Goal: Navigation & Orientation: Find specific page/section

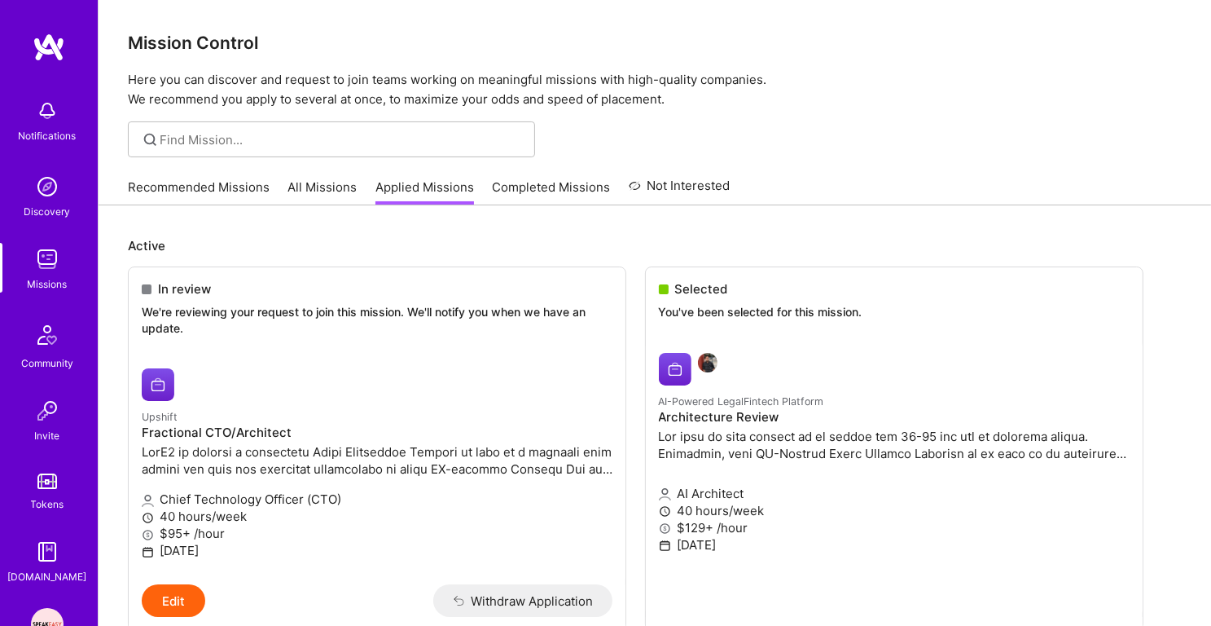
click at [200, 191] on link "Recommended Missions" at bounding box center [199, 191] width 142 height 27
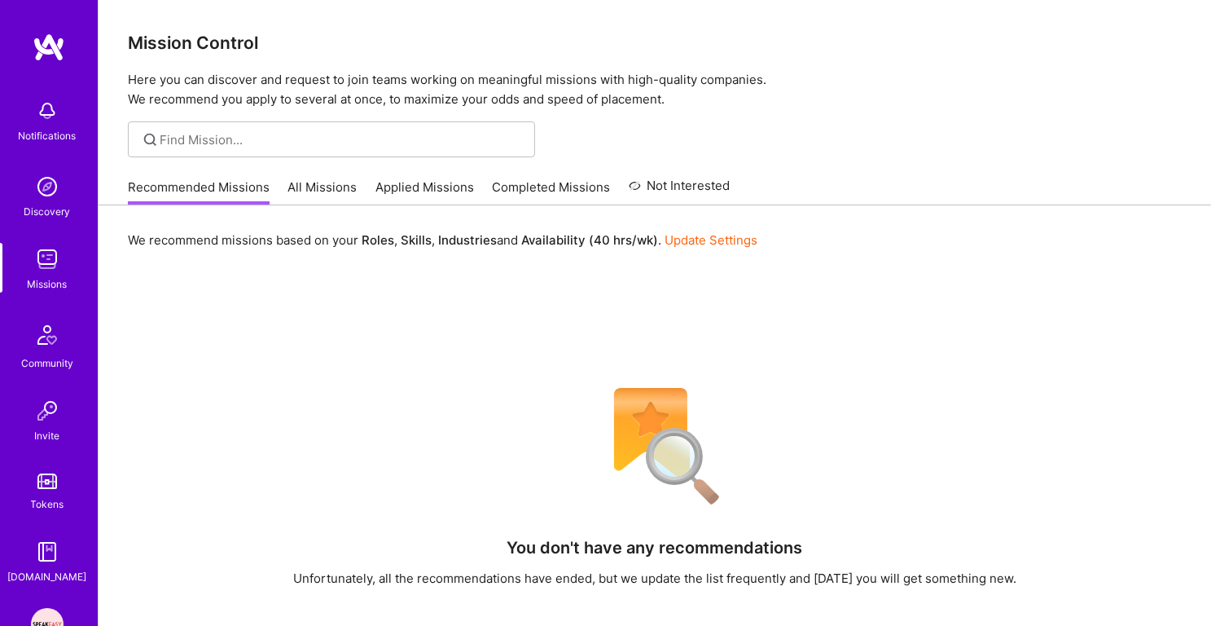
click at [405, 184] on link "Applied Missions" at bounding box center [425, 191] width 99 height 27
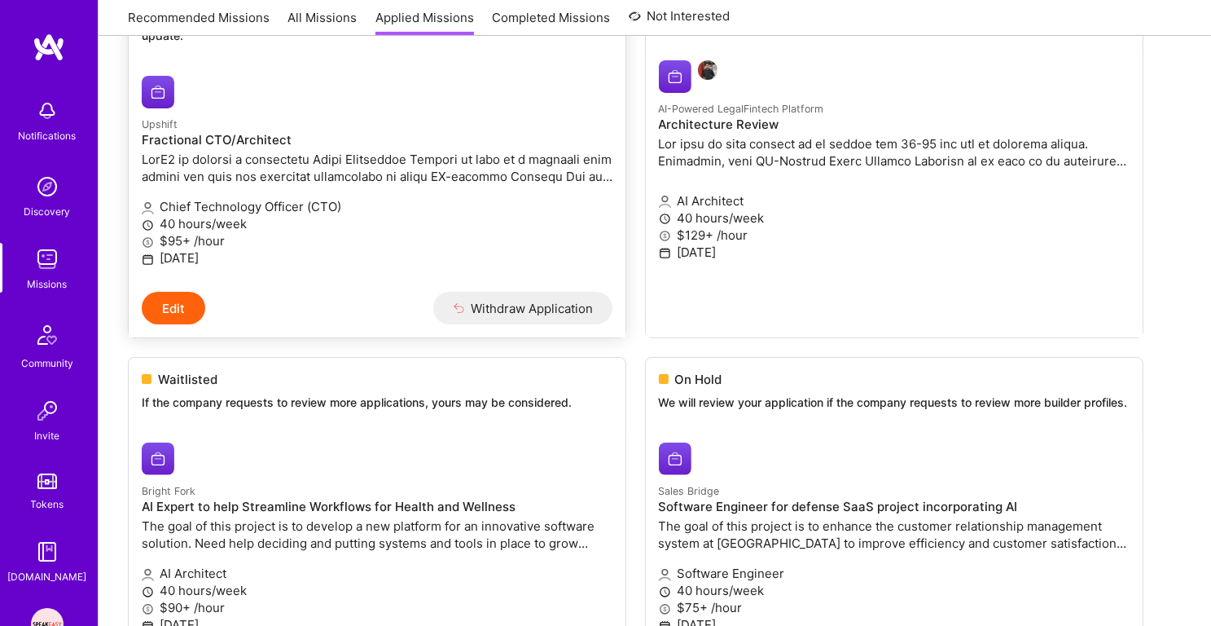
scroll to position [346, 0]
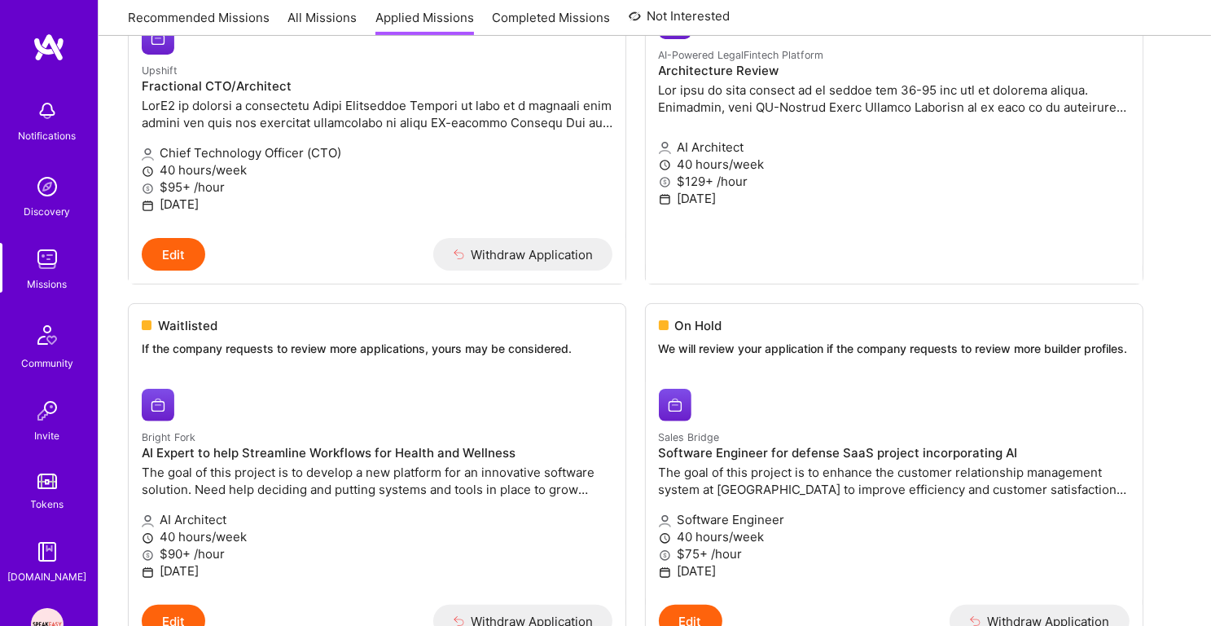
click at [53, 274] on img at bounding box center [47, 259] width 33 height 33
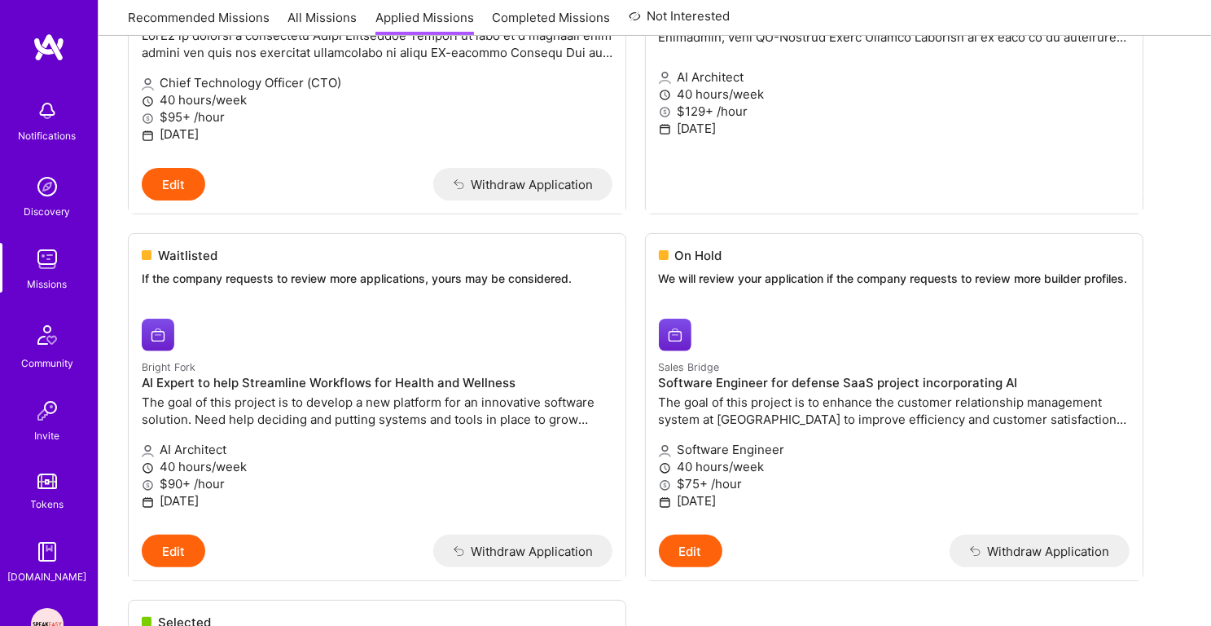
scroll to position [954, 0]
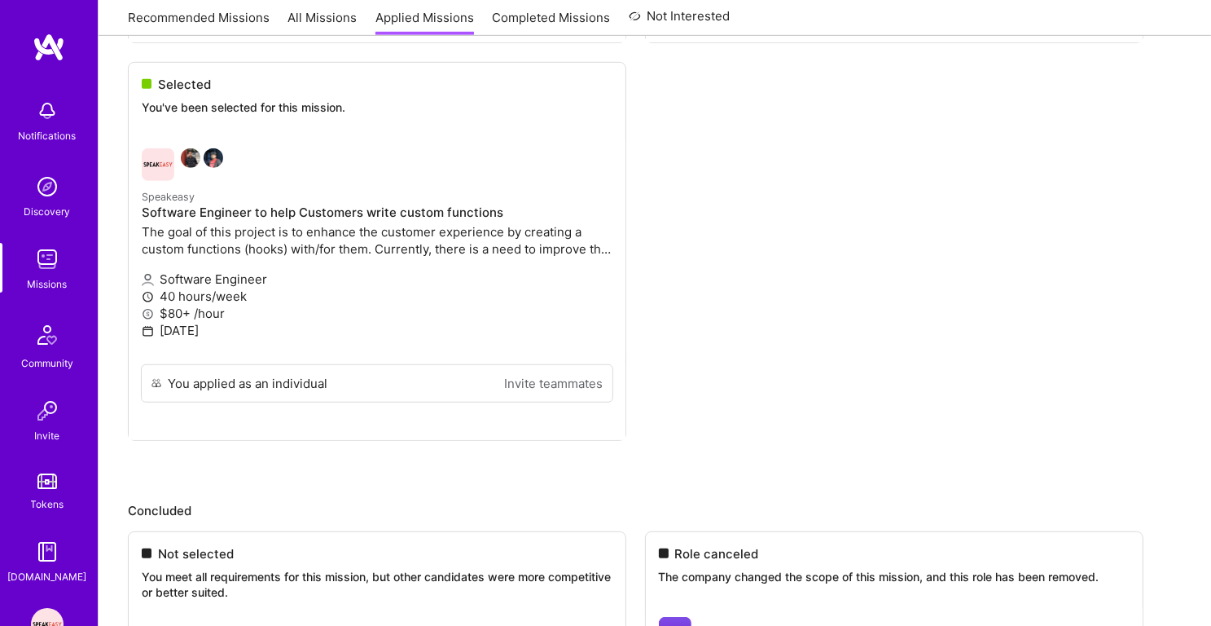
click at [44, 180] on img at bounding box center [47, 186] width 33 height 33
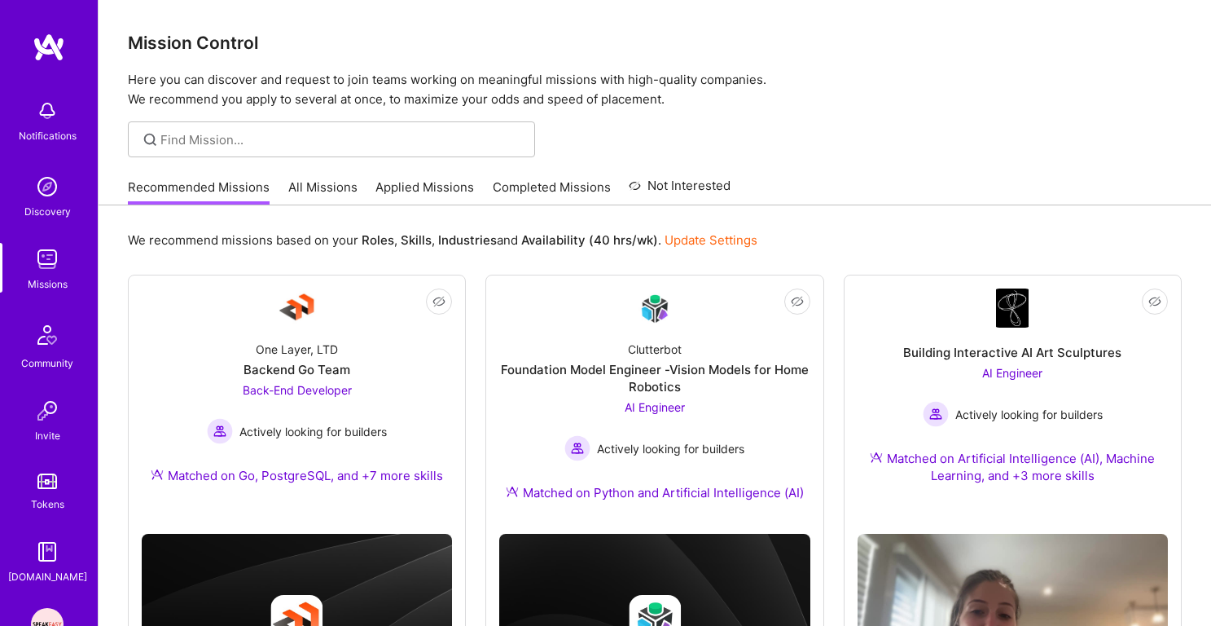
scroll to position [1085, 0]
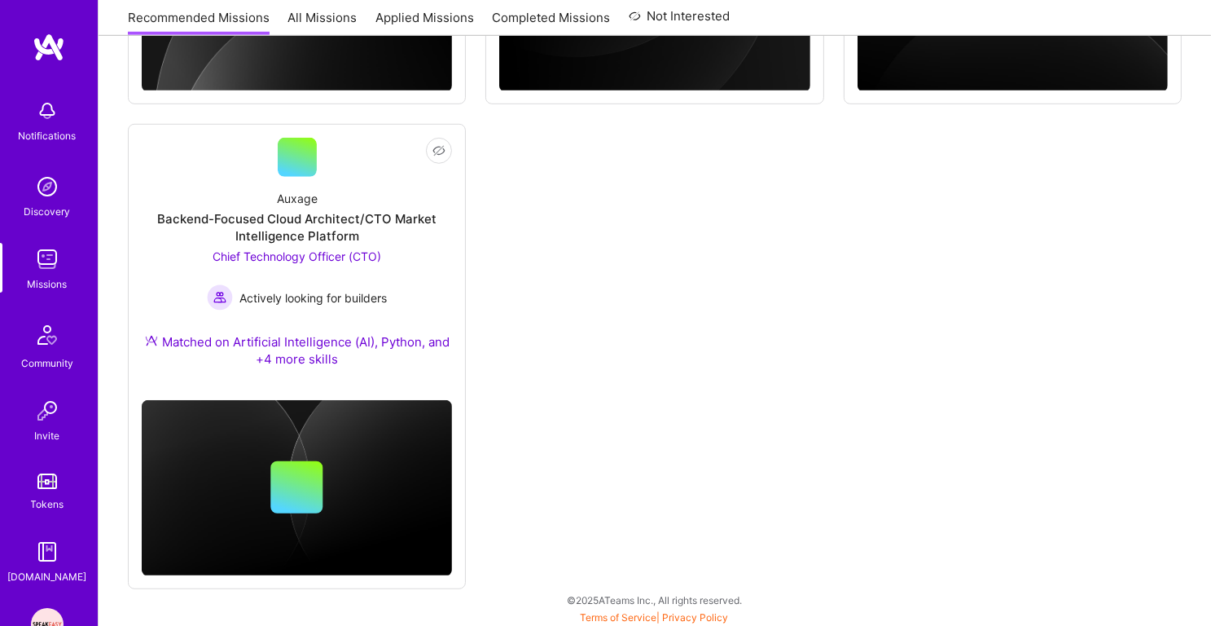
click at [48, 200] on img at bounding box center [47, 186] width 33 height 33
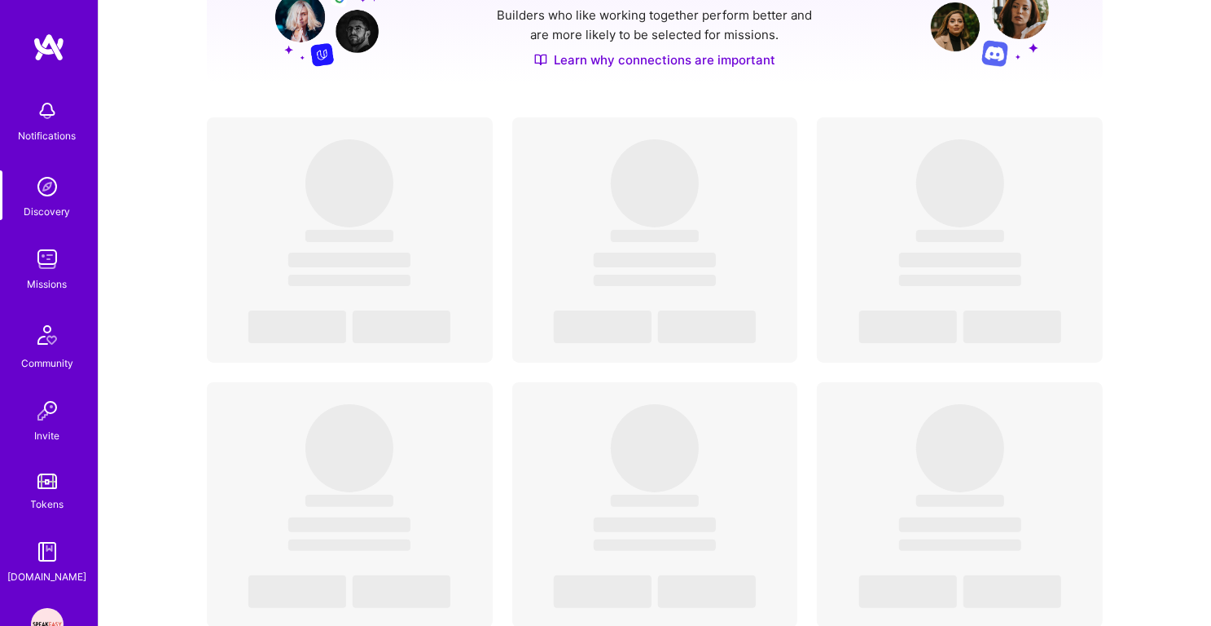
scroll to position [235, 0]
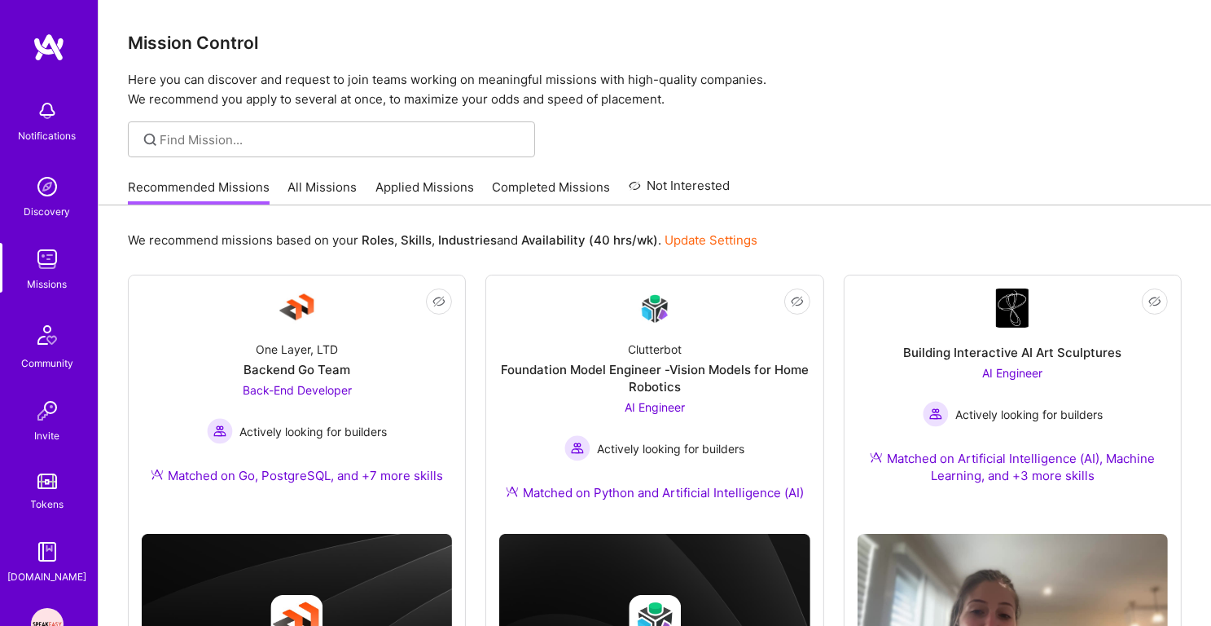
click at [38, 189] on img at bounding box center [47, 186] width 33 height 33
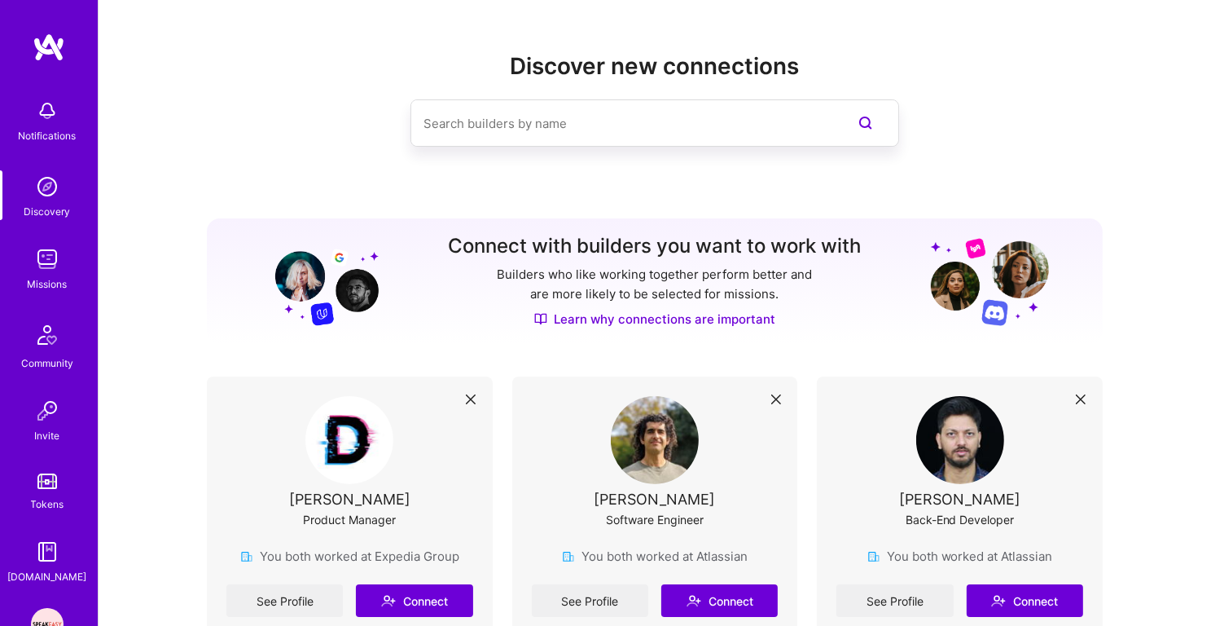
click at [36, 272] on img at bounding box center [47, 259] width 33 height 33
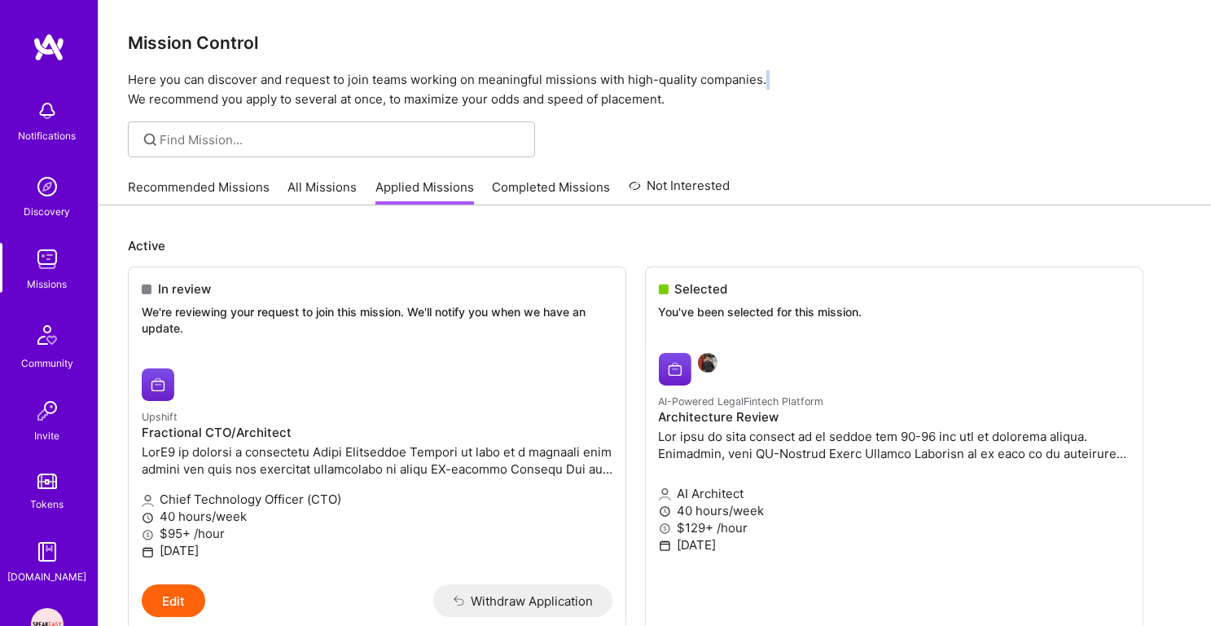
click at [34, 213] on div "Discovery" at bounding box center [47, 211] width 46 height 17
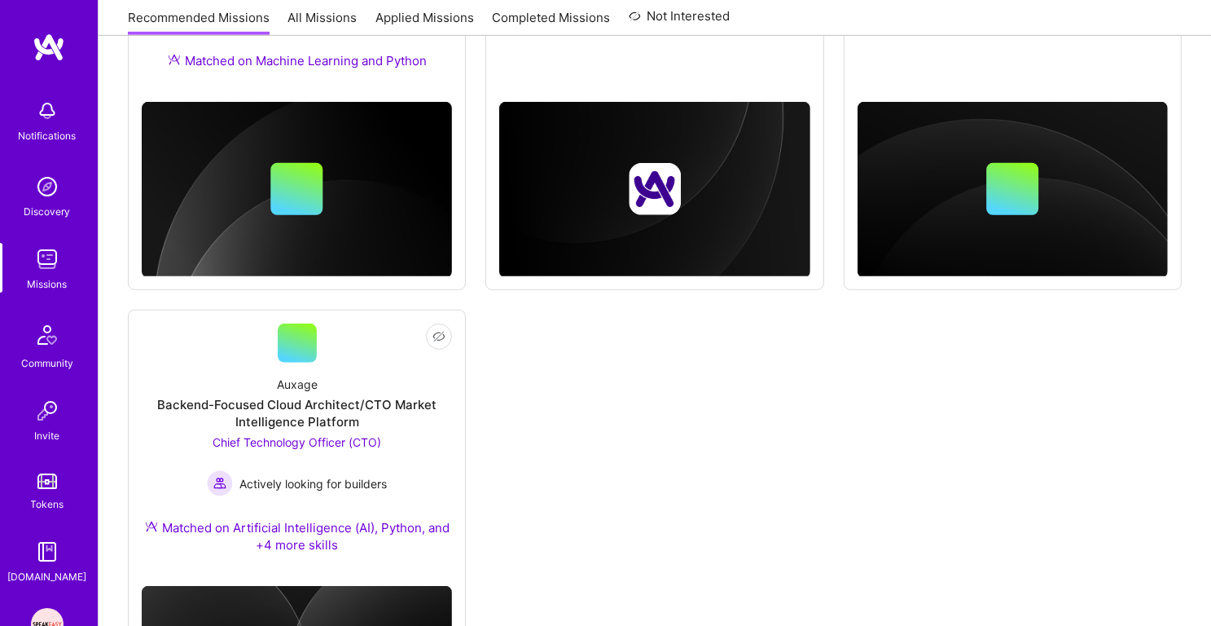
scroll to position [1085, 0]
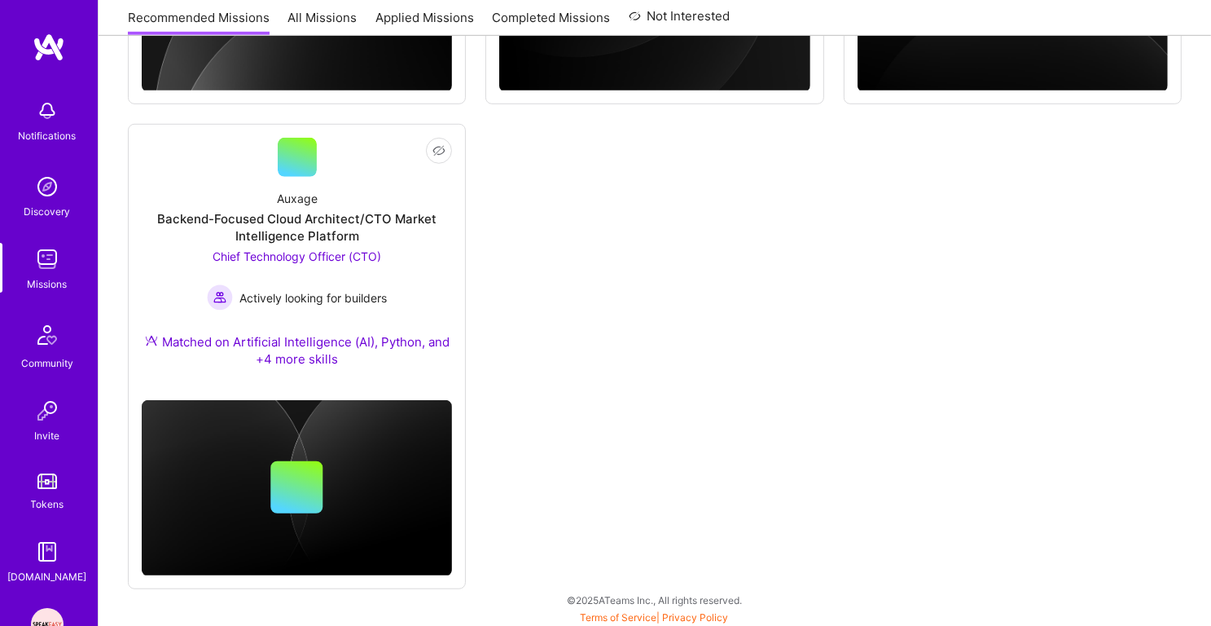
click at [51, 187] on img at bounding box center [47, 186] width 33 height 33
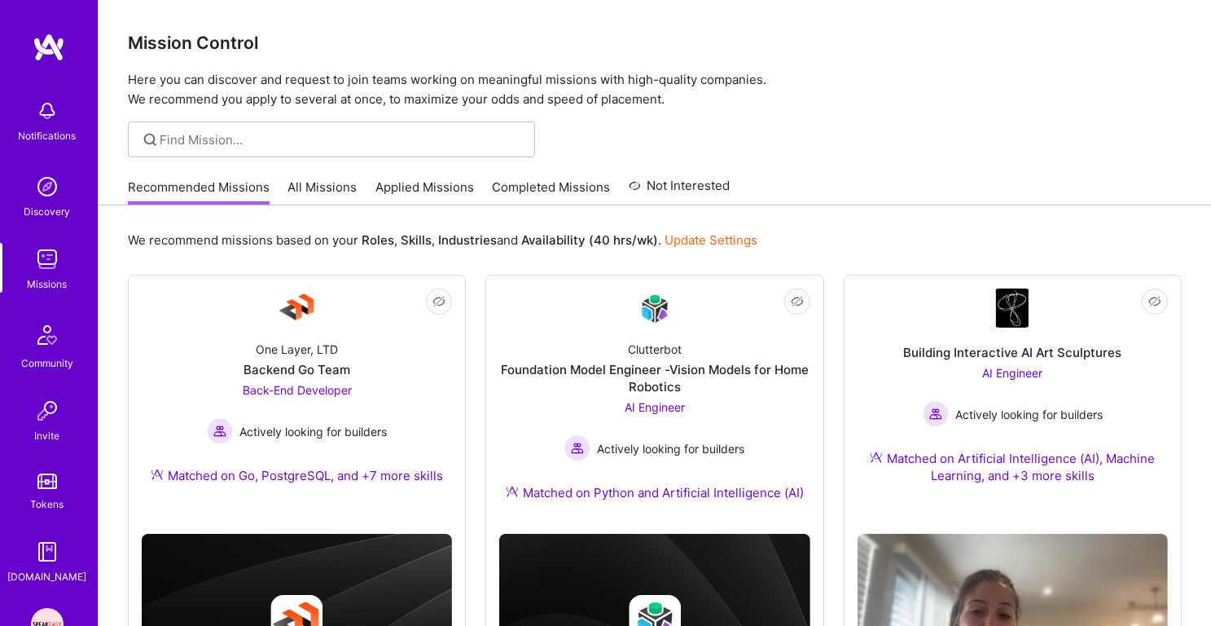
click at [297, 104] on p "Here you can discover and request to join teams working on meaningful missions …" at bounding box center [655, 89] width 1054 height 39
click at [232, 42] on h3 "Mission Control" at bounding box center [655, 43] width 1054 height 20
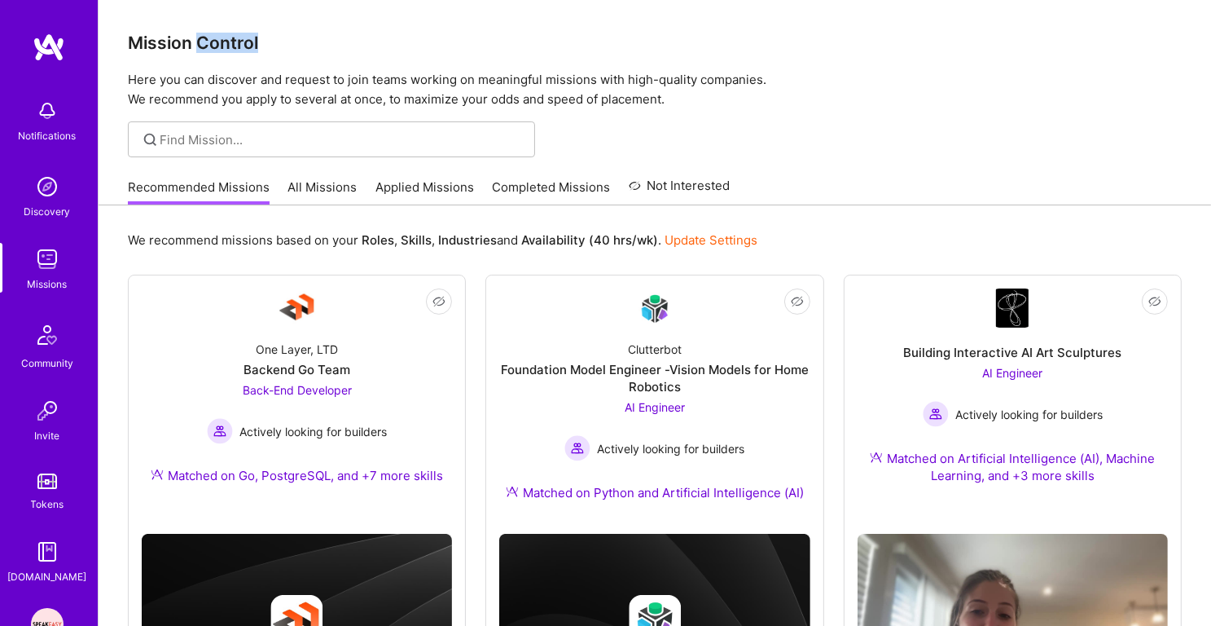
click at [232, 42] on h3 "Mission Control" at bounding box center [655, 43] width 1054 height 20
click at [235, 82] on p "Here you can discover and request to join teams working on meaningful missions …" at bounding box center [655, 89] width 1054 height 39
click at [250, 106] on p "Here you can discover and request to join teams working on meaningful missions …" at bounding box center [655, 89] width 1054 height 39
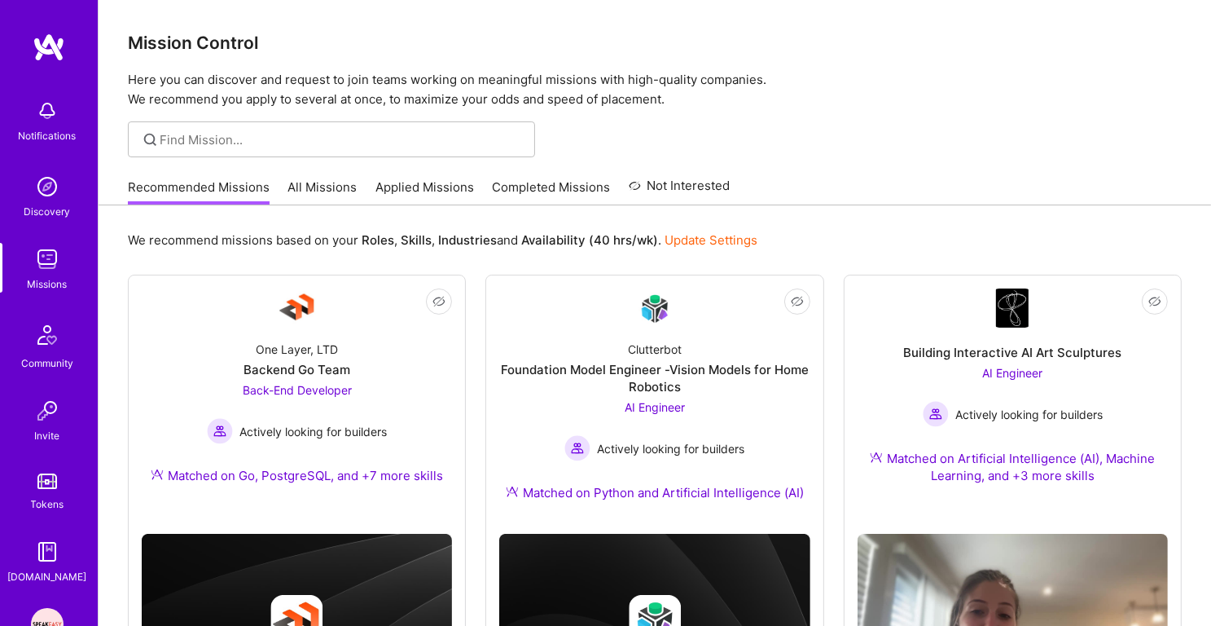
click at [250, 106] on p "Here you can discover and request to join teams working on meaningful missions …" at bounding box center [655, 89] width 1054 height 39
click at [204, 43] on h3 "Mission Control" at bounding box center [655, 43] width 1054 height 20
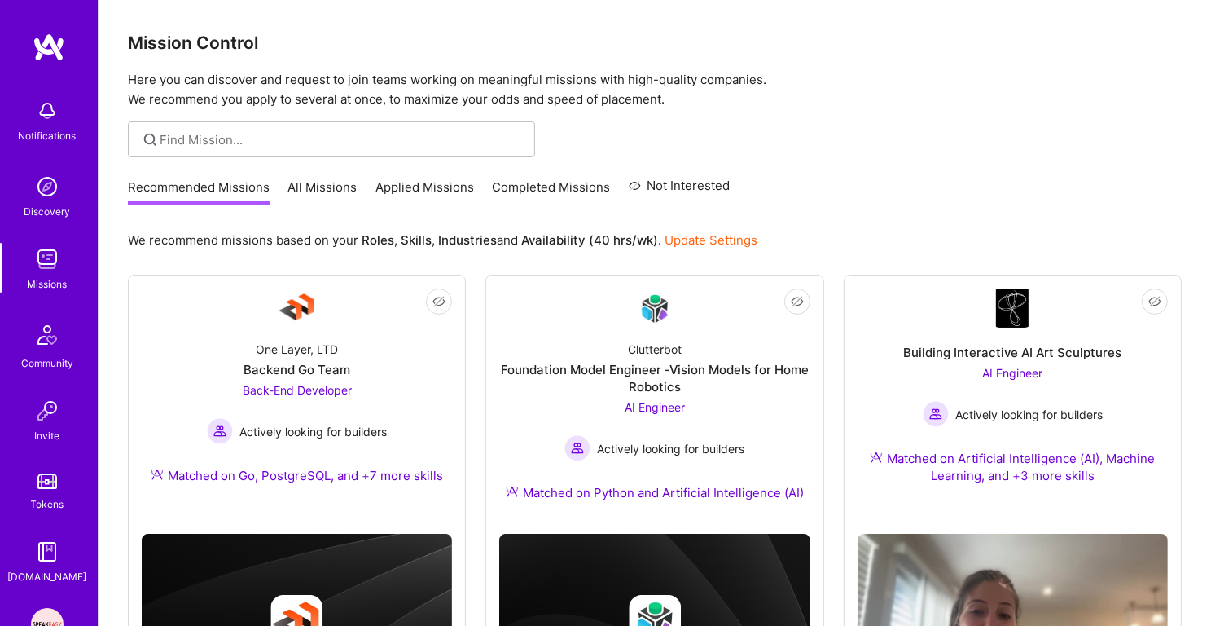
click at [221, 87] on p "Here you can discover and request to join teams working on meaningful missions …" at bounding box center [655, 89] width 1054 height 39
click at [234, 106] on p "Here you can discover and request to join teams working on meaningful missions …" at bounding box center [655, 89] width 1054 height 39
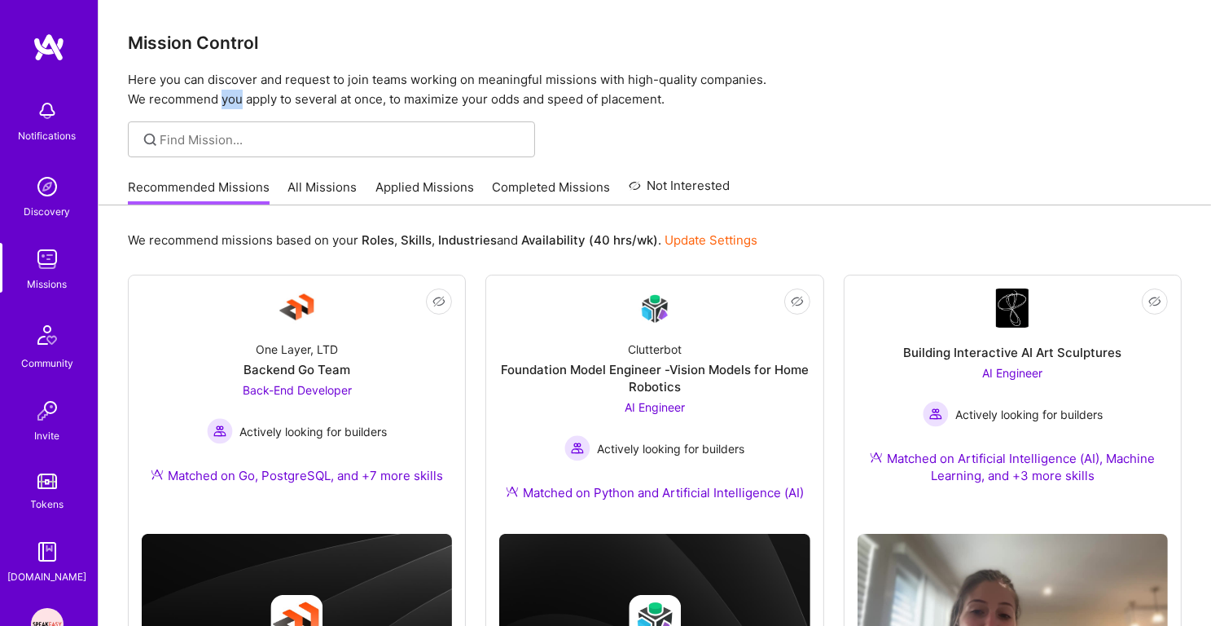
click at [234, 106] on p "Here you can discover and request to join teams working on meaningful missions …" at bounding box center [655, 89] width 1054 height 39
